Goal: Transaction & Acquisition: Purchase product/service

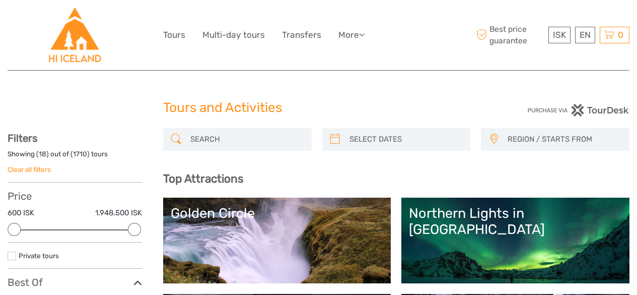
select select
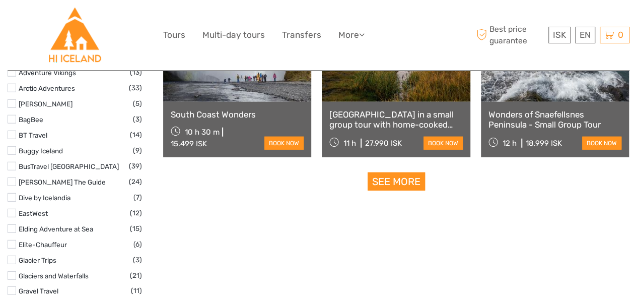
scroll to position [1310, 0]
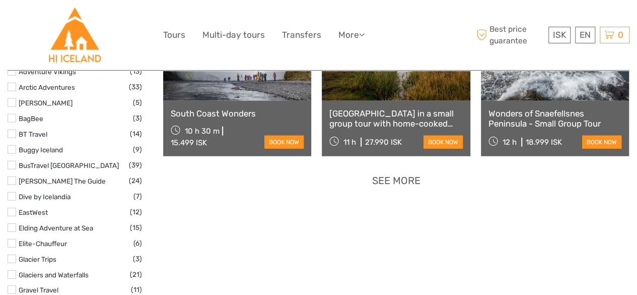
click at [381, 184] on link "See more" at bounding box center [396, 180] width 57 height 19
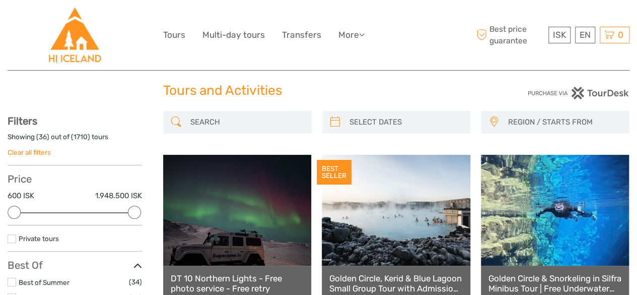
scroll to position [0, 0]
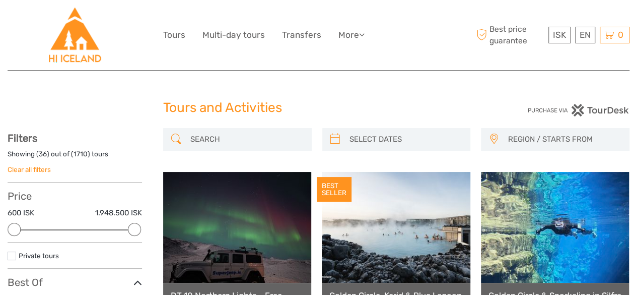
click at [276, 143] on input "search" at bounding box center [246, 139] width 120 height 18
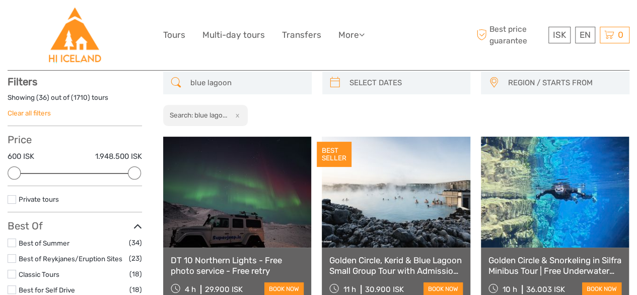
scroll to position [57, 0]
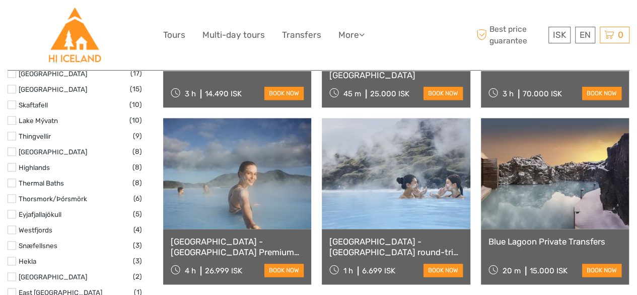
scroll to position [661, 0]
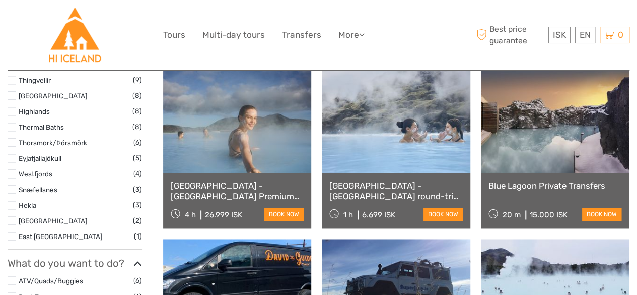
type input "blue lagoon"
click at [374, 189] on link "[GEOGRAPHIC_DATA] - [GEOGRAPHIC_DATA] round-trip transfer" at bounding box center [395, 190] width 133 height 21
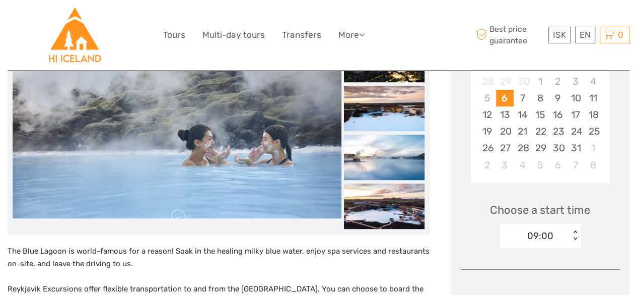
scroll to position [201, 0]
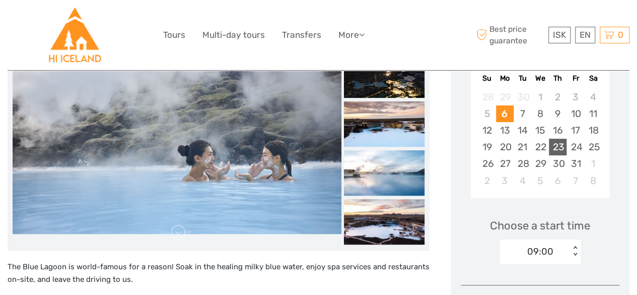
click at [555, 145] on div "23" at bounding box center [558, 147] width 18 height 17
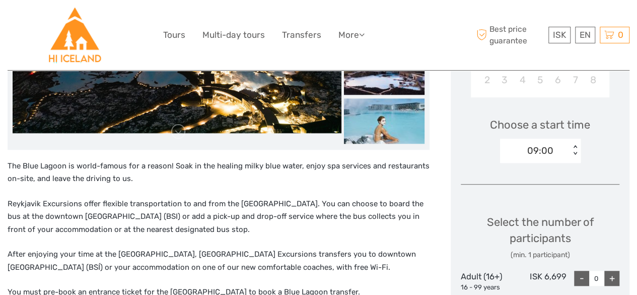
scroll to position [353, 0]
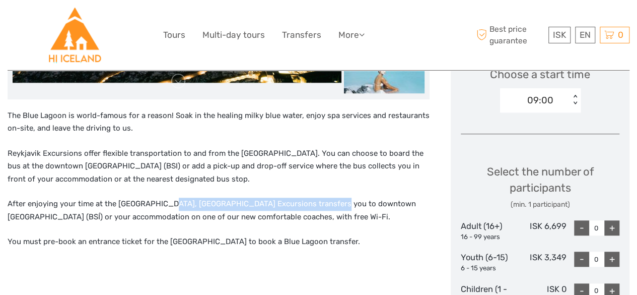
drag, startPoint x: 163, startPoint y: 202, endPoint x: 321, endPoint y: 202, distance: 157.7
click at [321, 202] on p "After enjoying your time at the Blue Lagoon, Reykjavík Excursions transfers you…" at bounding box center [219, 210] width 422 height 26
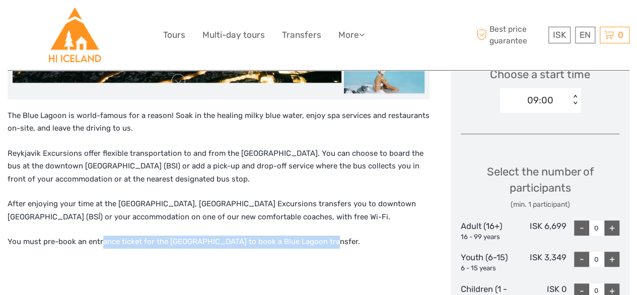
drag, startPoint x: 101, startPoint y: 243, endPoint x: 323, endPoint y: 243, distance: 221.6
click at [323, 243] on p "You must pre-book an entrance ticket for the Blue Lagoon to book a Blue Lagoon …" at bounding box center [219, 241] width 422 height 13
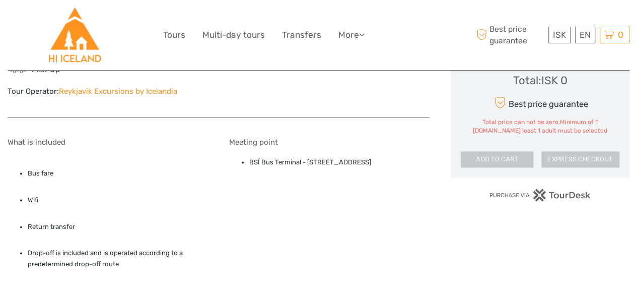
scroll to position [856, 0]
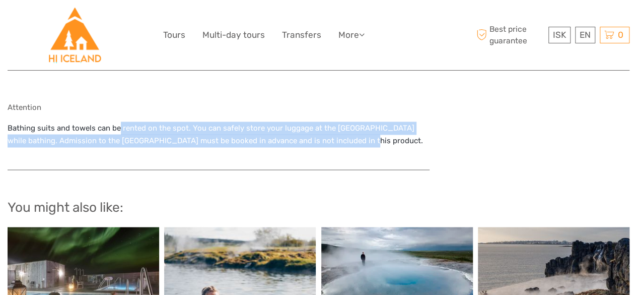
drag, startPoint x: 118, startPoint y: 130, endPoint x: 335, endPoint y: 140, distance: 217.3
click at [335, 140] on p "Bathing suits and towels can be rented on the spot. You can safely store your l…" at bounding box center [219, 134] width 422 height 26
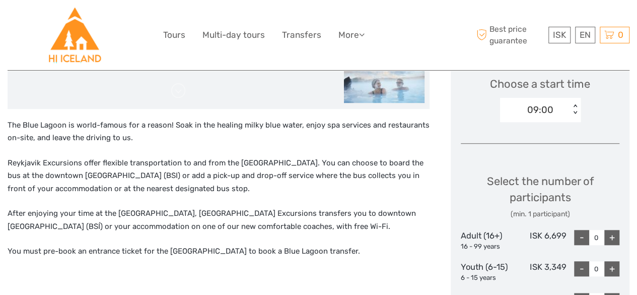
scroll to position [353, 0]
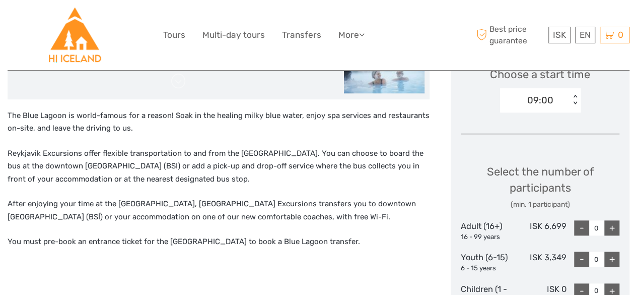
click at [616, 222] on div "+" at bounding box center [611, 227] width 15 height 15
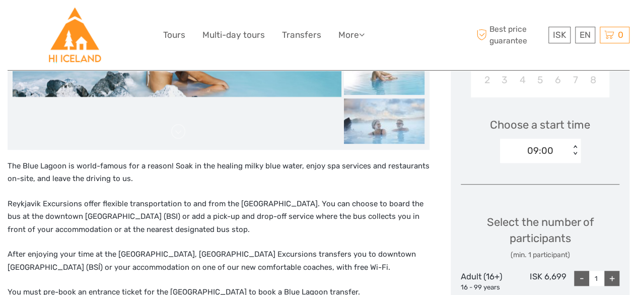
click at [574, 146] on div "< >" at bounding box center [575, 150] width 9 height 11
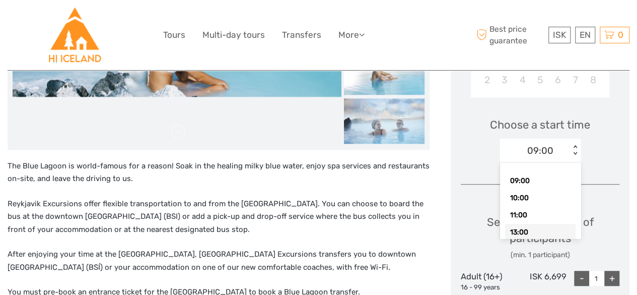
click at [520, 228] on div "13:00" at bounding box center [540, 232] width 71 height 17
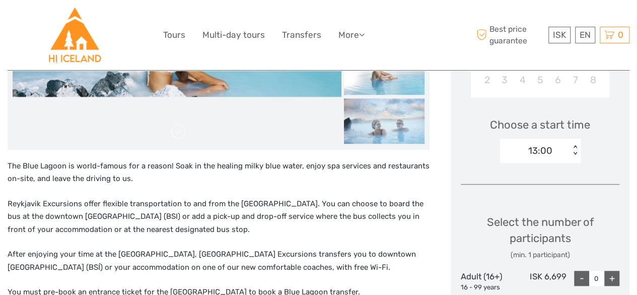
scroll to position [403, 0]
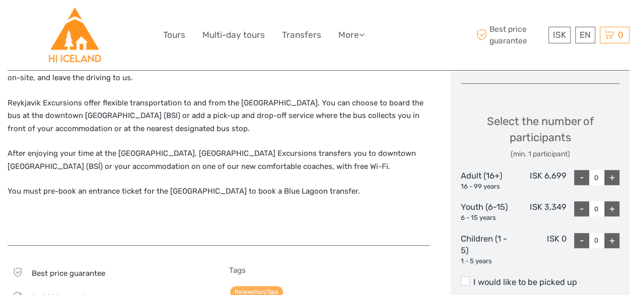
click at [618, 176] on div "+" at bounding box center [611, 177] width 15 height 15
type input "1"
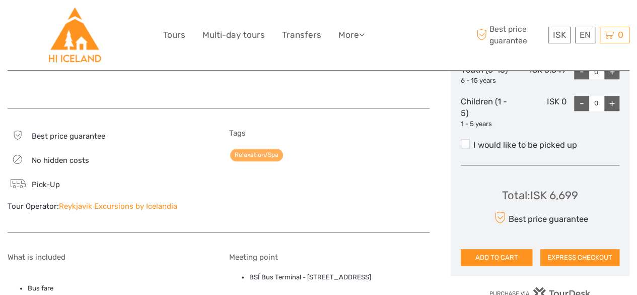
scroll to position [554, 0]
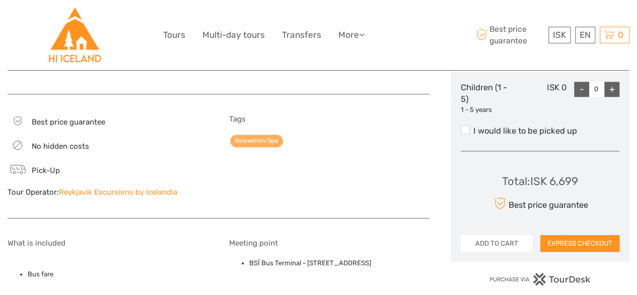
click at [484, 244] on button "ADD TO CART" at bounding box center [497, 243] width 72 height 17
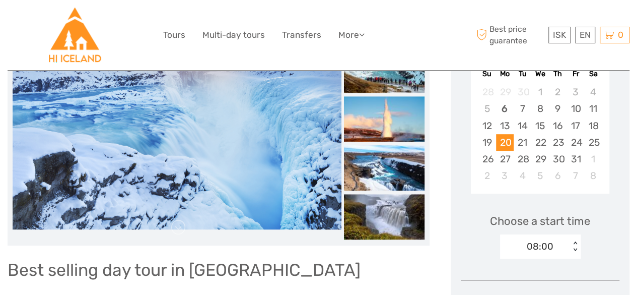
scroll to position [201, 0]
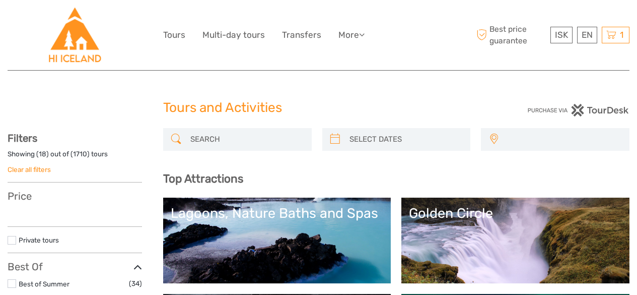
select select
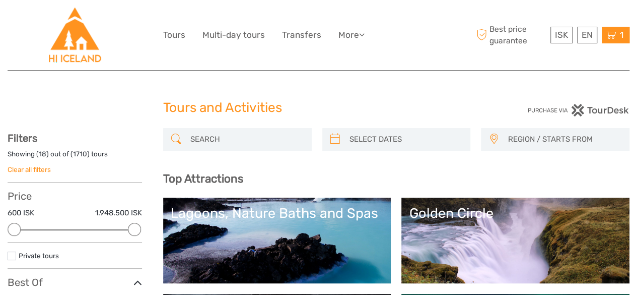
click at [616, 35] on icon at bounding box center [611, 35] width 10 height 13
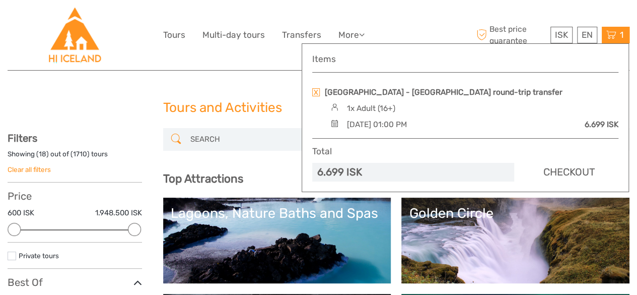
click at [546, 169] on link "Checkout" at bounding box center [568, 172] width 99 height 19
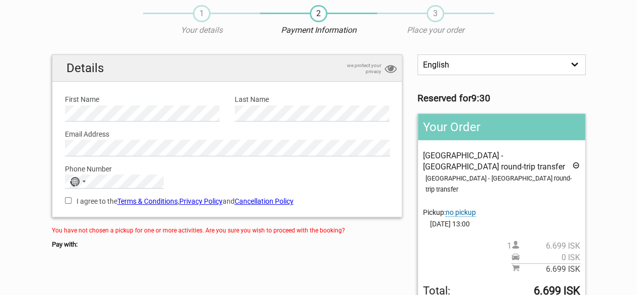
scroll to position [50, 0]
